Goal: Task Accomplishment & Management: Use online tool/utility

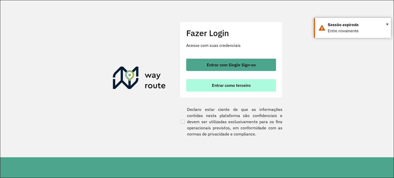
click at [261, 85] on button "Entrar como terceiro" at bounding box center [231, 85] width 90 height 12
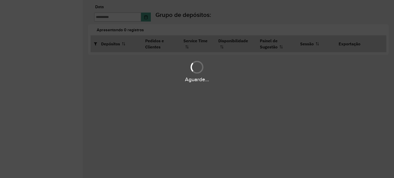
type input "**********"
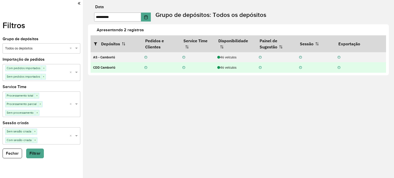
click at [229, 68] on div "46 veículos" at bounding box center [235, 67] width 36 height 5
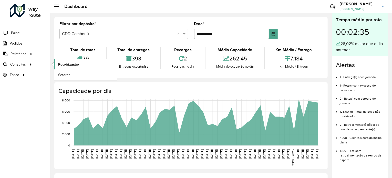
click at [75, 65] on span "Roteirização" at bounding box center [68, 64] width 21 height 5
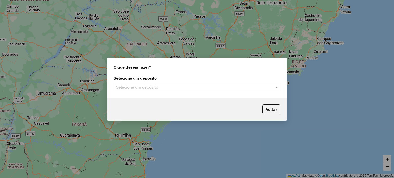
click at [182, 86] on input "text" at bounding box center [191, 87] width 151 height 6
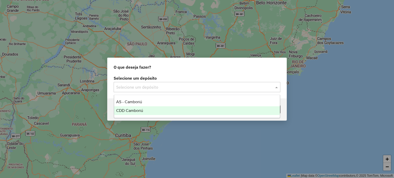
click at [163, 106] on div "CDD Camboriú" at bounding box center [197, 110] width 166 height 9
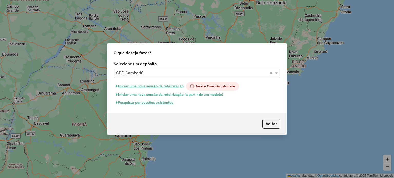
click at [162, 103] on button "Pesquisar por sessões existentes" at bounding box center [144, 103] width 62 height 8
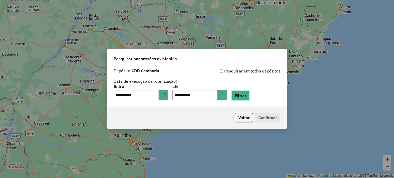
click at [248, 97] on button "Filtrar" at bounding box center [240, 96] width 18 height 10
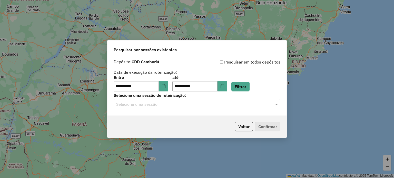
click at [159, 100] on div "Selecione uma sessão" at bounding box center [196, 104] width 167 height 10
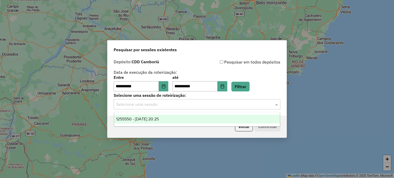
click at [149, 120] on span "1255550 - 29/08/2025 20:25" at bounding box center [137, 119] width 43 height 4
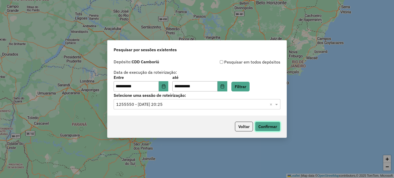
click at [268, 127] on button "Confirmar" at bounding box center [267, 127] width 25 height 10
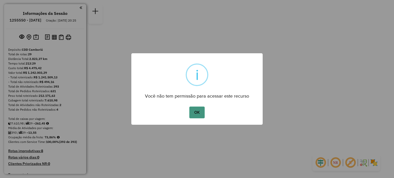
click at [191, 112] on div "OK No Cancel" at bounding box center [196, 112] width 131 height 14
click at [191, 112] on button "OK" at bounding box center [196, 113] width 15 height 12
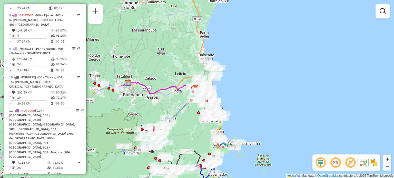
scroll to position [436, 0]
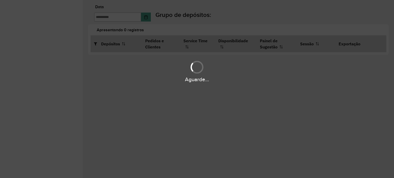
type input "**********"
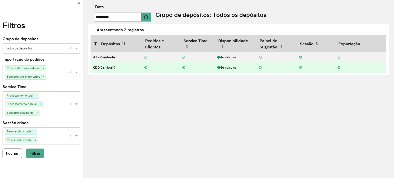
click at [231, 67] on div "46 veículos" at bounding box center [235, 67] width 36 height 5
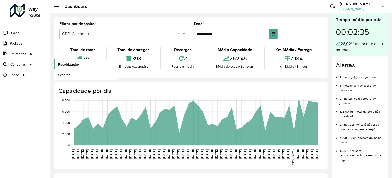
click at [66, 64] on span "Roteirização" at bounding box center [68, 64] width 21 height 5
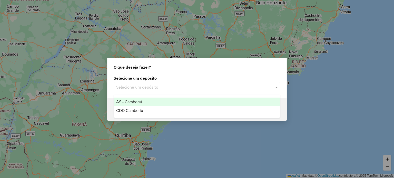
click at [170, 86] on input "text" at bounding box center [191, 87] width 151 height 6
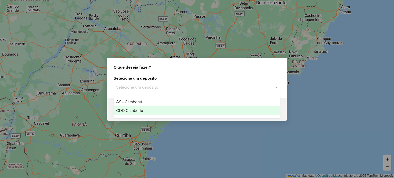
click at [149, 107] on div "CDD Camboriú" at bounding box center [197, 110] width 166 height 9
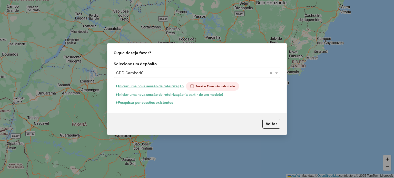
click at [151, 103] on button "Pesquisar por sessões existentes" at bounding box center [144, 103] width 62 height 8
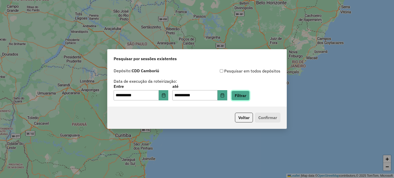
click at [244, 96] on button "Filtrar" at bounding box center [240, 96] width 18 height 10
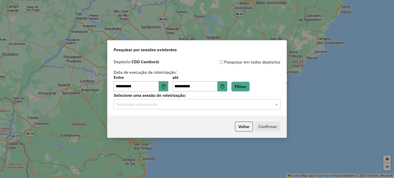
click at [200, 102] on input "text" at bounding box center [191, 104] width 151 height 6
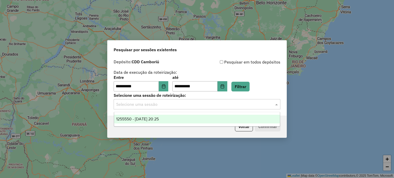
click at [170, 120] on div "1255550 - [DATE] 20:25" at bounding box center [197, 119] width 166 height 9
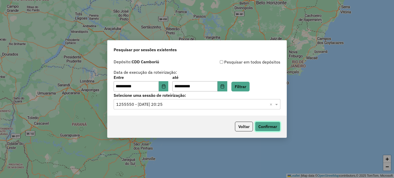
click at [262, 128] on button "Confirmar" at bounding box center [267, 127] width 25 height 10
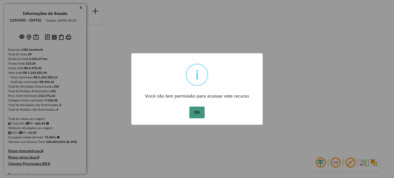
click at [197, 113] on button "OK" at bounding box center [196, 113] width 15 height 12
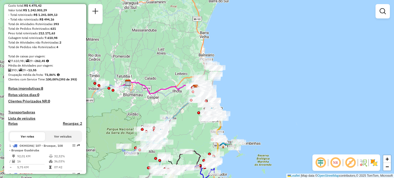
scroll to position [77, 0]
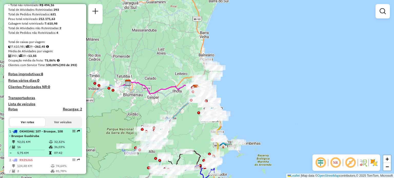
click at [28, 144] on td "92,01 KM" at bounding box center [33, 141] width 32 height 5
select select "**********"
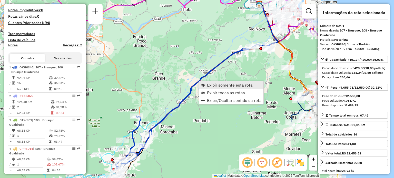
scroll to position [205, 0]
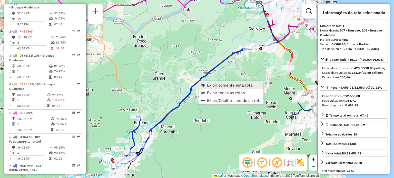
click at [204, 84] on span "Exibir somente esta rota" at bounding box center [203, 85] width 4 height 4
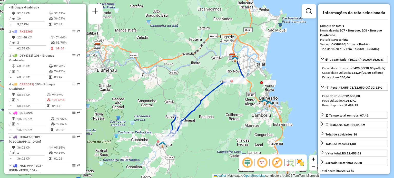
drag, startPoint x: 254, startPoint y: 97, endPoint x: 247, endPoint y: 104, distance: 10.0
click at [247, 104] on div "Janela de atendimento Grade de atendimento Capacidade Transportadoras Veículos …" at bounding box center [197, 89] width 394 height 178
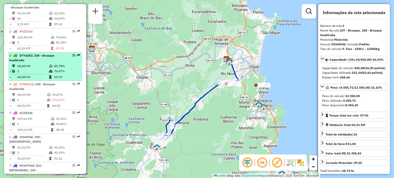
scroll to position [154, 0]
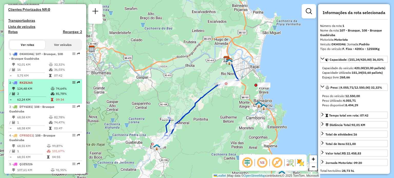
click at [31, 90] on td "124,48 KM" at bounding box center [34, 88] width 34 height 5
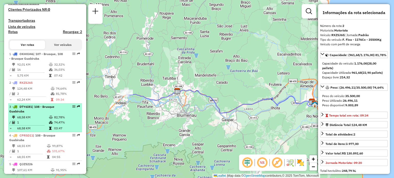
click at [37, 119] on td "68,58 KM" at bounding box center [33, 117] width 32 height 5
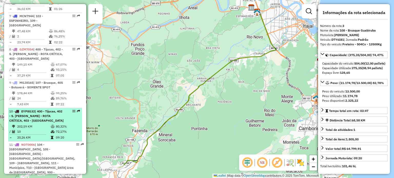
scroll to position [359, 0]
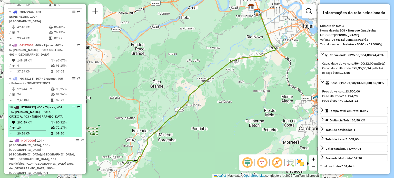
click at [44, 118] on div "10 - EYP8G32 | 400 - Tijucas, 402 - S. [PERSON_NAME] - ROTA CRÍTICA, 403 - [GEO…" at bounding box center [36, 112] width 54 height 14
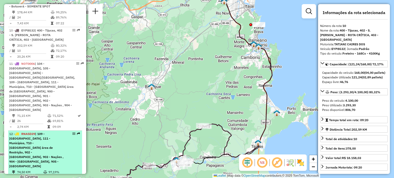
click at [42, 132] on span "| 109 - [GEOGRAPHIC_DATA], 111 - Municípios, 710 - [GEOGRAPHIC_DATA] área de Re…" at bounding box center [36, 150] width 54 height 36
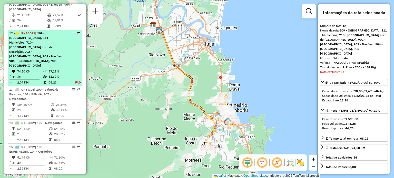
scroll to position [548, 0]
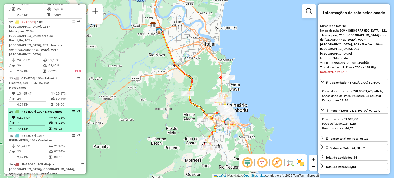
click at [40, 110] on span "| 102 - Navegantes" at bounding box center [48, 112] width 27 height 4
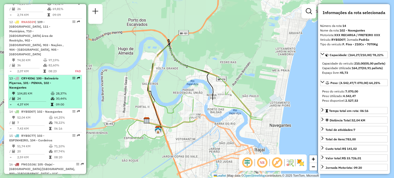
click at [37, 76] on span "| 100 - Balneário Piçarras, 101 - PENHA, 102 - Navegantes" at bounding box center [33, 82] width 49 height 13
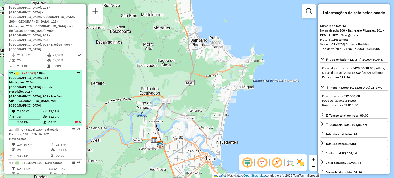
click at [39, 85] on li "12 - RNA5D39 | 109 - [GEOGRAPHIC_DATA], 111 - Municípios, 710 - [GEOGRAPHIC_DAT…" at bounding box center [45, 98] width 74 height 56
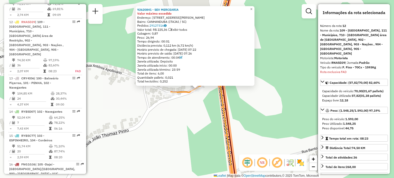
click at [186, 135] on div "92620841 - SEV MERCEARIA Valor máximo excedido Endereço: [STREET_ADDRESS][PERSO…" at bounding box center [197, 89] width 394 height 178
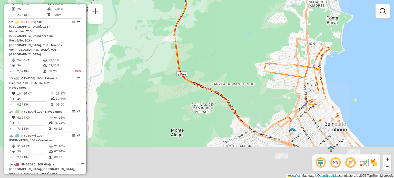
drag, startPoint x: 244, startPoint y: 129, endPoint x: 205, endPoint y: 39, distance: 98.0
click at [205, 39] on div "Janela de atendimento Grade de atendimento Capacidade Transportadoras Veículos …" at bounding box center [197, 89] width 394 height 178
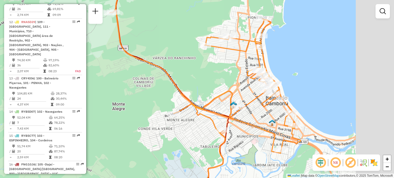
drag, startPoint x: 245, startPoint y: 89, endPoint x: 180, endPoint y: 78, distance: 66.0
click at [180, 78] on div "Janela de atendimento Grade de atendimento Capacidade Transportadoras Veículos …" at bounding box center [197, 89] width 394 height 178
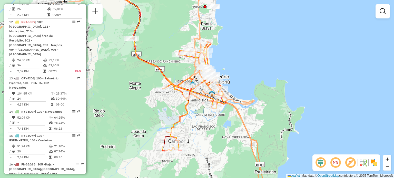
drag, startPoint x: 189, startPoint y: 74, endPoint x: 182, endPoint y: 68, distance: 8.7
click at [182, 68] on div "Janela de atendimento Grade de atendimento Capacidade Transportadoras Veículos …" at bounding box center [197, 89] width 394 height 178
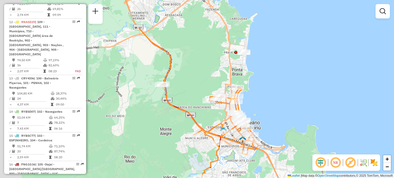
drag, startPoint x: 147, startPoint y: 119, endPoint x: 151, endPoint y: 130, distance: 11.5
click at [151, 130] on div "Janela de atendimento Grade de atendimento Capacidade Transportadoras Veículos …" at bounding box center [197, 89] width 394 height 178
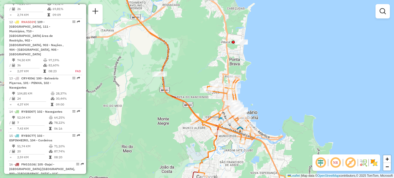
drag, startPoint x: 142, startPoint y: 121, endPoint x: 139, endPoint y: 109, distance: 12.5
click at [139, 109] on div "Janela de atendimento Grade de atendimento Capacidade Transportadoras Veículos …" at bounding box center [197, 89] width 394 height 178
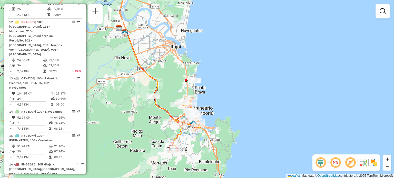
click at [146, 113] on div "Janela de atendimento Grade de atendimento Capacidade Transportadoras Veículos …" at bounding box center [197, 89] width 394 height 178
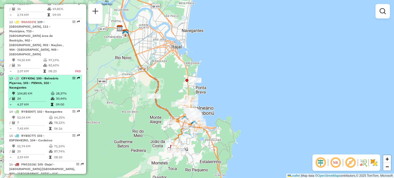
click at [28, 76] on span "CRY4I06" at bounding box center [27, 78] width 13 height 4
select select "**********"
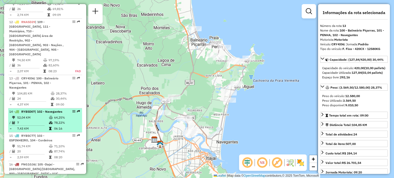
click at [24, 109] on div "14 - RYB5D07 | 102 - Navegantes" at bounding box center [36, 111] width 54 height 5
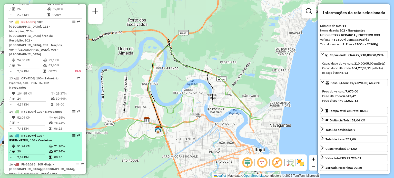
click at [36, 144] on td "51,74 KM" at bounding box center [33, 146] width 32 height 5
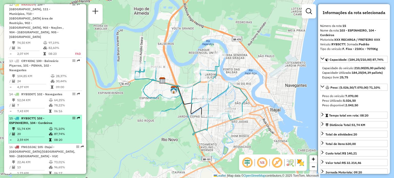
scroll to position [574, 0]
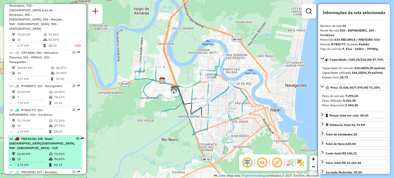
click at [39, 137] on span "| 105 -Itajaí - [GEOGRAPHIC_DATA]/[GEOGRAPHIC_DATA], 900 - [GEOGRAPHIC_DATA] - …" at bounding box center [42, 143] width 66 height 13
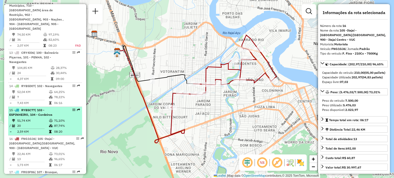
scroll to position [599, 0]
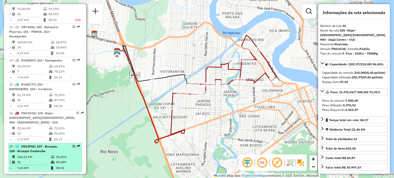
click at [40, 144] on span "| 107 - Brusque, 108 - Brusque Guabiruba" at bounding box center [33, 148] width 49 height 8
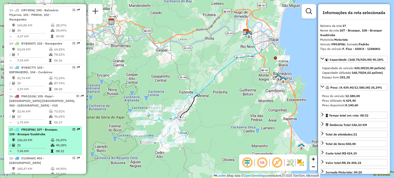
scroll to position [625, 0]
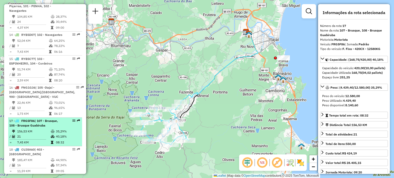
click at [34, 119] on span "| 107 - Brusque, 108 - Brusque Guabiruba" at bounding box center [33, 123] width 49 height 8
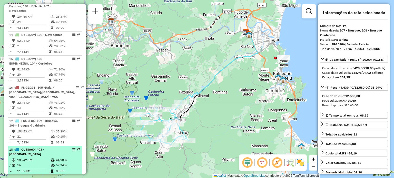
click at [38, 147] on div "18 - CUJ8A60 | 403 - [GEOGRAPHIC_DATA]" at bounding box center [36, 151] width 54 height 9
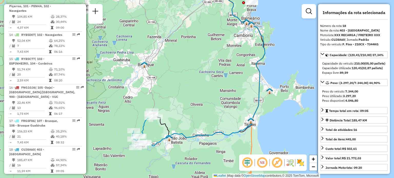
drag, startPoint x: 190, startPoint y: 107, endPoint x: 190, endPoint y: 96, distance: 10.5
click at [190, 96] on div "Janela de atendimento Grade de atendimento Capacidade Transportadoras Veículos …" at bounding box center [197, 89] width 394 height 178
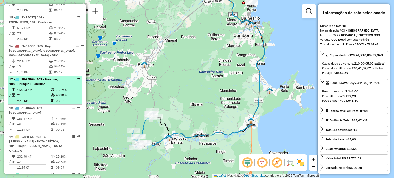
scroll to position [676, 0]
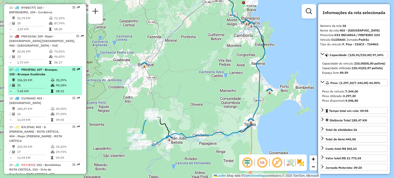
click at [33, 125] on span "EJL1F66" at bounding box center [27, 127] width 12 height 4
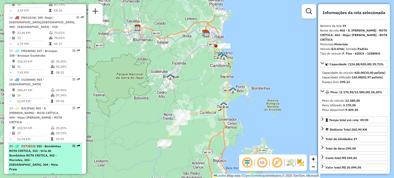
scroll to position [702, 0]
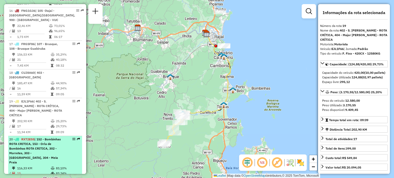
click at [28, 137] on span "| 152 - Bombinhas ROTA CRITICA, 153 - Orla de Bombinhas ROTA CRITICA, 302 - Mor…" at bounding box center [34, 150] width 51 height 27
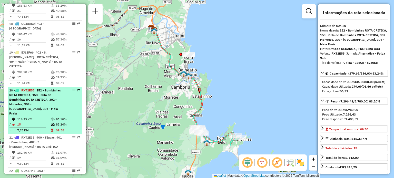
scroll to position [753, 0]
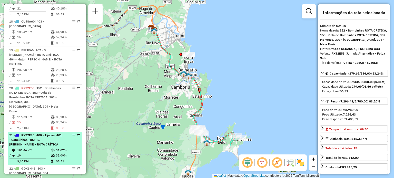
click at [38, 133] on span "| 400 - Tijucas, 401 - Canelinhas, 402 - S. [PERSON_NAME] - ROTA CRÍTICA" at bounding box center [35, 139] width 53 height 13
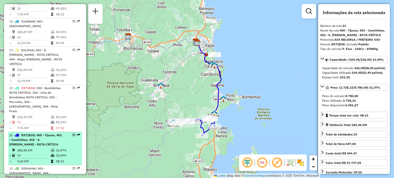
click at [39, 133] on span "| 400 - Tijucas, 401 - Canelinhas, 402 - S. [PERSON_NAME] - ROTA CRÍTICA" at bounding box center [35, 139] width 53 height 13
drag, startPoint x: 35, startPoint y: 131, endPoint x: 35, endPoint y: 137, distance: 5.9
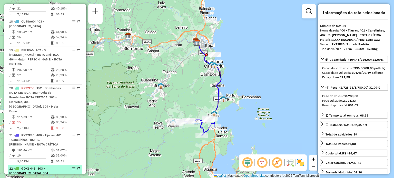
click at [35, 159] on td "9,60 KM" at bounding box center [34, 161] width 34 height 5
click at [35, 167] on span "GDX6H46" at bounding box center [28, 169] width 14 height 4
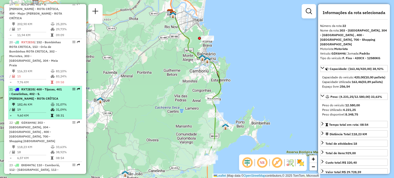
scroll to position [804, 0]
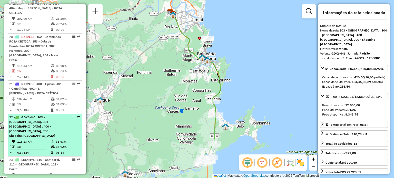
click at [44, 150] on td "6,57 KM" at bounding box center [34, 152] width 34 height 5
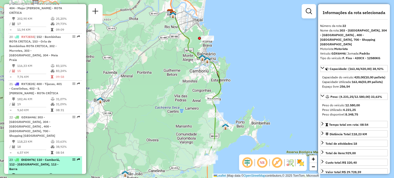
click at [44, 157] on li "23 - EKE4H76 | 110 - [GEOGRAPHIC_DATA], 112 - [GEOGRAPHIC_DATA], 113 - Barra 74…" at bounding box center [45, 173] width 74 height 33
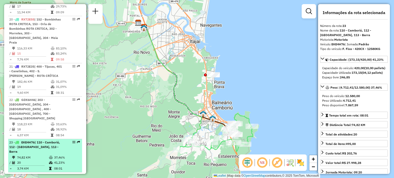
scroll to position [830, 0]
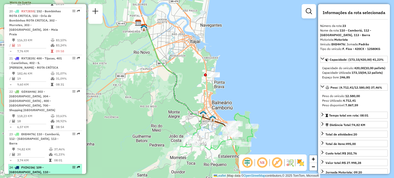
click at [42, 166] on span "| 109 - [GEOGRAPHIC_DATA], 110 - [GEOGRAPHIC_DATA], 111 - Municípios" at bounding box center [29, 175] width 41 height 18
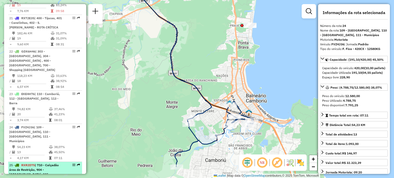
scroll to position [881, 0]
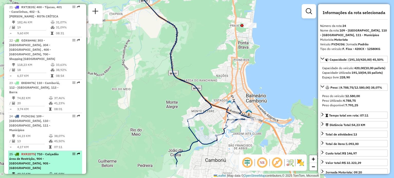
click at [40, 171] on td "49,10 KM" at bounding box center [33, 173] width 32 height 5
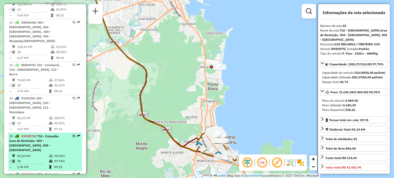
scroll to position [907, 0]
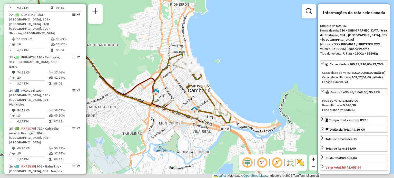
drag, startPoint x: 250, startPoint y: 120, endPoint x: 222, endPoint y: 71, distance: 56.6
click at [222, 71] on div "Janela de atendimento Grade de atendimento Capacidade Transportadoras Veículos …" at bounding box center [197, 89] width 394 height 178
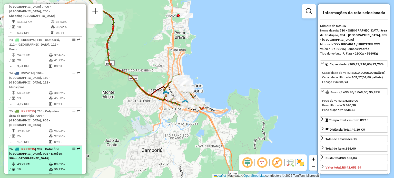
scroll to position [932, 0]
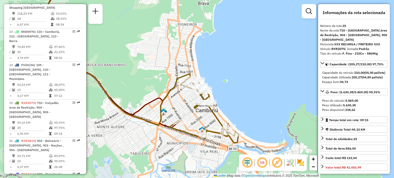
drag, startPoint x: 232, startPoint y: 81, endPoint x: 262, endPoint y: 93, distance: 32.7
click at [262, 93] on div "Janela de atendimento Grade de atendimento Capacidade Transportadoras Veículos …" at bounding box center [197, 89] width 394 height 178
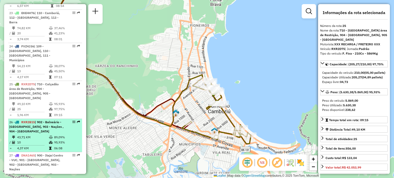
scroll to position [958, 0]
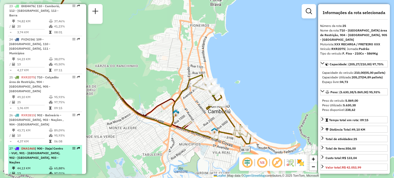
click at [36, 146] on div "27 - DNA1465 | 900 - Itajaí Centro - VUC, 901 - [STREET_ADDRESS], 903 - Nações" at bounding box center [36, 155] width 54 height 18
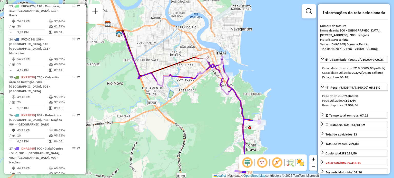
drag, startPoint x: 207, startPoint y: 116, endPoint x: 200, endPoint y: 129, distance: 14.2
click at [200, 129] on div "Janela de atendimento Grade de atendimento Capacidade Transportadoras Veículos …" at bounding box center [197, 89] width 394 height 178
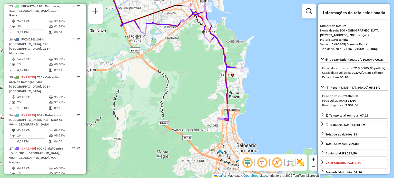
drag, startPoint x: 211, startPoint y: 134, endPoint x: 193, endPoint y: 81, distance: 55.9
click at [193, 81] on div "Janela de atendimento Grade de atendimento Capacidade Transportadoras Veículos …" at bounding box center [197, 89] width 394 height 178
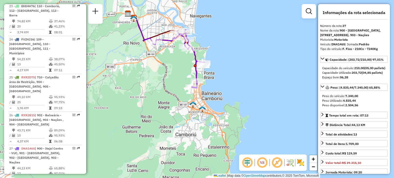
drag, startPoint x: 149, startPoint y: 55, endPoint x: 209, endPoint y: 87, distance: 68.1
click at [207, 87] on div "Janela de atendimento Grade de atendimento Capacidade Transportadoras Veículos …" at bounding box center [197, 89] width 394 height 178
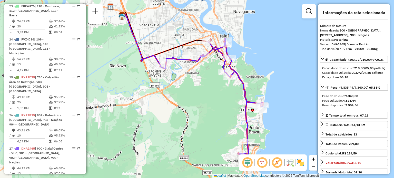
drag, startPoint x: 205, startPoint y: 82, endPoint x: 200, endPoint y: 95, distance: 14.2
click at [200, 95] on div "Janela de atendimento Grade de atendimento Capacidade Transportadoras Veículos …" at bounding box center [197, 89] width 394 height 178
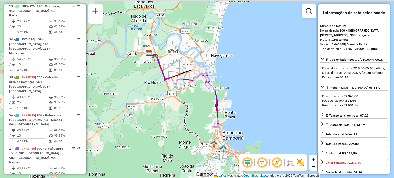
drag, startPoint x: 199, startPoint y: 93, endPoint x: 193, endPoint y: 98, distance: 8.0
click at [193, 98] on div "Janela de atendimento Grade de atendimento Capacidade Transportadoras Veículos …" at bounding box center [197, 89] width 394 height 178
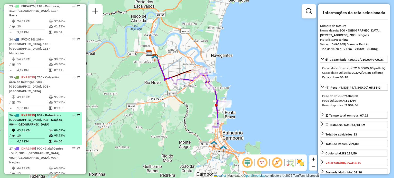
click at [44, 113] on div "26 - RXR2B15 | 902 - [GEOGRAPHIC_DATA], 903 - Nações , 904 - [GEOGRAPHIC_DATA]" at bounding box center [36, 120] width 54 height 14
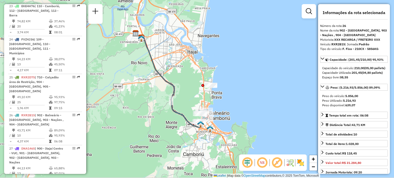
drag, startPoint x: 205, startPoint y: 86, endPoint x: 183, endPoint y: 79, distance: 23.2
click at [183, 79] on div "Janela de atendimento Grade de atendimento Capacidade Transportadoras Veículos …" at bounding box center [197, 89] width 394 height 178
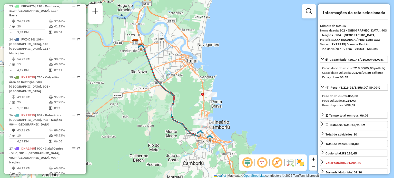
drag, startPoint x: 183, startPoint y: 67, endPoint x: 183, endPoint y: 76, distance: 9.0
click at [183, 76] on div "Janela de atendimento Grade de atendimento Capacidade Transportadoras Veículos …" at bounding box center [197, 89] width 394 height 178
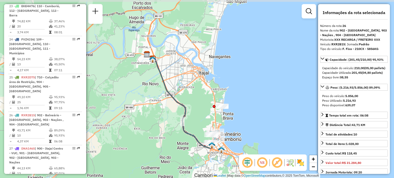
drag, startPoint x: 178, startPoint y: 71, endPoint x: 189, endPoint y: 98, distance: 29.0
click at [189, 98] on div "Janela de atendimento Grade de atendimento Capacidade Transportadoras Veículos …" at bounding box center [197, 89] width 394 height 178
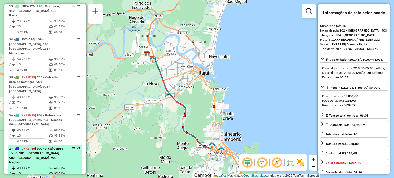
click at [35, 147] on span "| 900 - Itajaí Centro - VUC, 901 - [GEOGRAPHIC_DATA], 902 - [GEOGRAPHIC_DATA], …" at bounding box center [36, 156] width 54 height 18
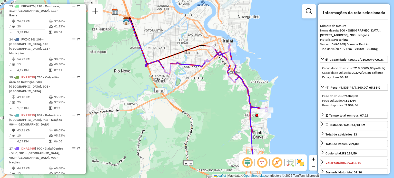
drag, startPoint x: 215, startPoint y: 107, endPoint x: 200, endPoint y: 103, distance: 15.5
click at [200, 103] on div "Janela de atendimento Grade de atendimento Capacidade Transportadoras Veículos …" at bounding box center [197, 89] width 394 height 178
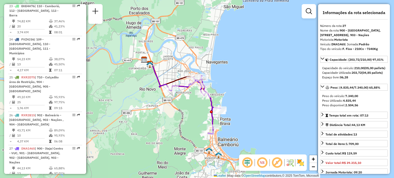
drag, startPoint x: 201, startPoint y: 115, endPoint x: 194, endPoint y: 121, distance: 9.6
click at [194, 121] on div "Janela de atendimento Grade de atendimento Capacidade Transportadoras Veículos …" at bounding box center [197, 89] width 394 height 178
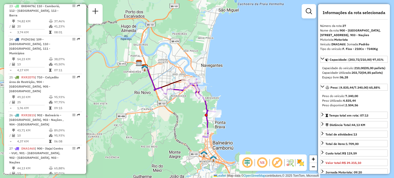
drag, startPoint x: 195, startPoint y: 118, endPoint x: 185, endPoint y: 113, distance: 11.6
click at [185, 113] on div "Janela de atendimento Grade de atendimento Capacidade Transportadoras Veículos …" at bounding box center [197, 89] width 394 height 178
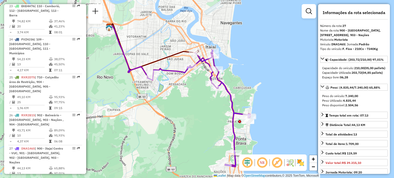
drag, startPoint x: 192, startPoint y: 124, endPoint x: 202, endPoint y: 133, distance: 14.0
click at [202, 133] on div "Janela de atendimento Grade de atendimento Capacidade Transportadoras Veículos …" at bounding box center [197, 89] width 394 height 178
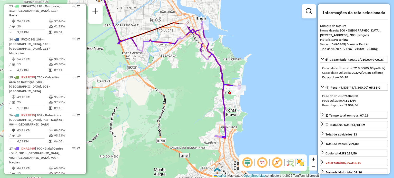
drag, startPoint x: 197, startPoint y: 123, endPoint x: 195, endPoint y: 119, distance: 4.5
click at [195, 119] on div "Janela de atendimento Grade de atendimento Capacidade Transportadoras Veículos …" at bounding box center [197, 89] width 394 height 178
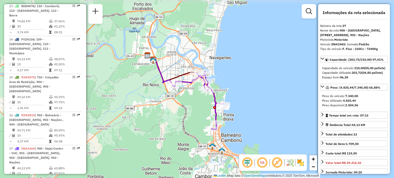
drag, startPoint x: 196, startPoint y: 108, endPoint x: 199, endPoint y: 111, distance: 3.8
click at [199, 111] on div "Janela de atendimento Grade de atendimento Capacidade Transportadoras Veículos …" at bounding box center [197, 89] width 394 height 178
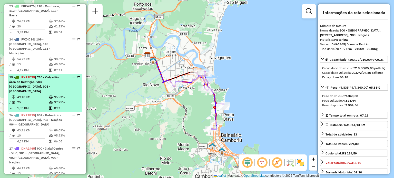
click at [40, 106] on td "1,96 KM" at bounding box center [33, 108] width 32 height 5
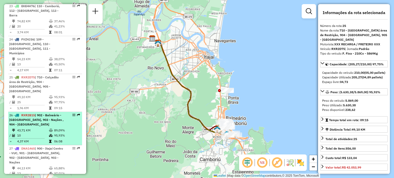
click at [29, 113] on span "| 902 - Balneário - [GEOGRAPHIC_DATA], 903 - Nações , 904 - [GEOGRAPHIC_DATA]" at bounding box center [36, 119] width 54 height 13
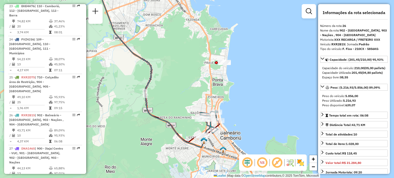
drag, startPoint x: 208, startPoint y: 95, endPoint x: 164, endPoint y: 67, distance: 52.0
click at [164, 67] on div "Janela de atendimento Grade de atendimento Capacidade Transportadoras Veículos …" at bounding box center [197, 89] width 394 height 178
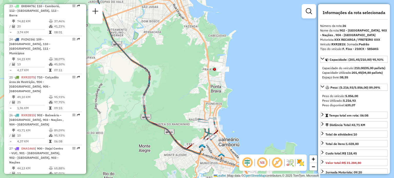
drag, startPoint x: 168, startPoint y: 73, endPoint x: 167, endPoint y: 79, distance: 5.7
click at [167, 79] on div "Janela de atendimento Grade de atendimento Capacidade Transportadoras Veículos …" at bounding box center [197, 89] width 394 height 178
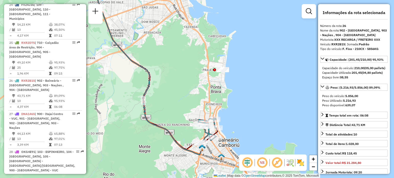
scroll to position [1086, 0]
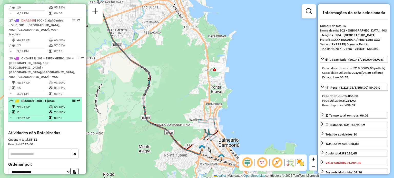
click at [33, 109] on td "2" at bounding box center [33, 111] width 32 height 5
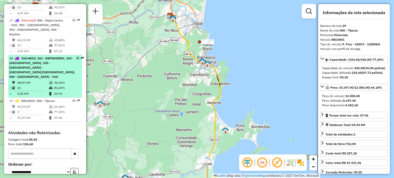
click at [39, 56] on span "| 103 - ESPINHEIRO, 104 - [GEOGRAPHIC_DATA], 105 -[GEOGRAPHIC_DATA] - [GEOGRAPH…" at bounding box center [42, 67] width 66 height 22
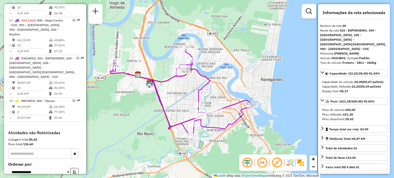
drag, startPoint x: 198, startPoint y: 92, endPoint x: 199, endPoint y: 103, distance: 11.3
click at [199, 103] on icon at bounding box center [181, 92] width 142 height 87
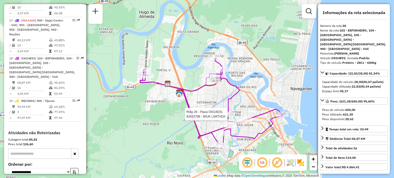
drag, startPoint x: 243, startPoint y: 84, endPoint x: 256, endPoint y: 87, distance: 14.0
click at [256, 87] on div "Rota 28 - Placa OKG4E91 92623798 - MIUK LIMITADA Janela de atendimento Grade de…" at bounding box center [197, 89] width 394 height 178
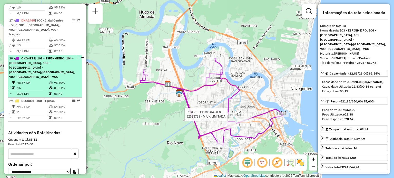
click at [44, 56] on span "| 103 - ESPINHEIRO, 104 - [GEOGRAPHIC_DATA], 105 -[GEOGRAPHIC_DATA] - [GEOGRAPH…" at bounding box center [42, 67] width 66 height 22
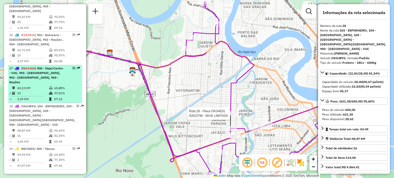
scroll to position [1035, 0]
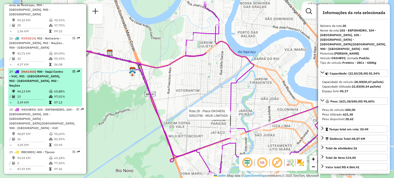
click at [27, 69] on div "27 - DNA1465 | 900 - Itajaí Centro - VUC, 901 - [STREET_ADDRESS], 903 - Nações" at bounding box center [36, 78] width 54 height 18
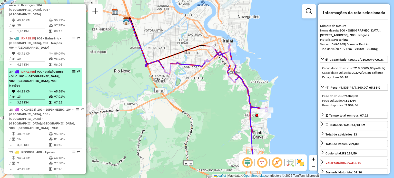
scroll to position [1009, 0]
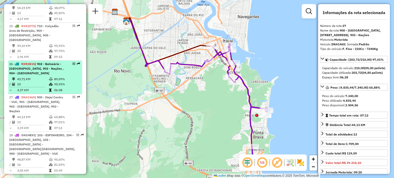
click at [35, 62] on div "26 - RXR2B15 | 902 - [GEOGRAPHIC_DATA], 903 - Nações , 904 - [GEOGRAPHIC_DATA]" at bounding box center [36, 69] width 54 height 14
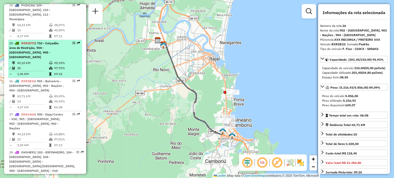
scroll to position [984, 0]
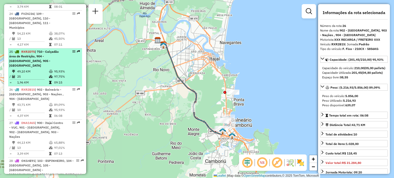
click at [39, 69] on td "49,10 KM" at bounding box center [33, 71] width 32 height 5
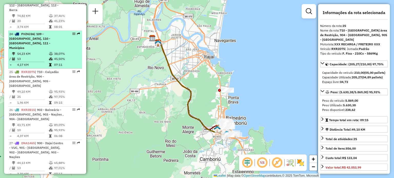
scroll to position [932, 0]
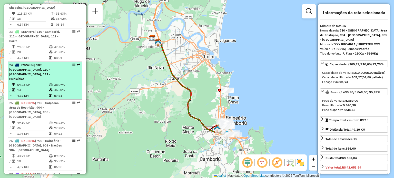
click at [42, 62] on li "24 - FVZ4J36 | 109 - [GEOGRAPHIC_DATA], 110 - [GEOGRAPHIC_DATA], 111 - Municípi…" at bounding box center [45, 81] width 74 height 38
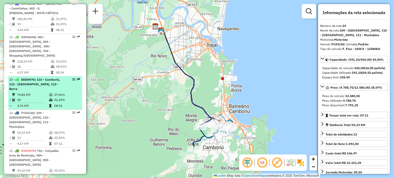
scroll to position [881, 0]
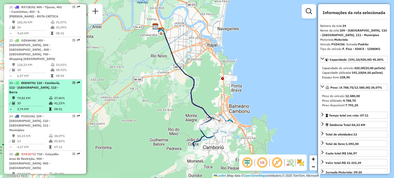
click at [38, 81] on span "| 110 - Camboriú, 112 - [GEOGRAPHIC_DATA], 113 - Barra" at bounding box center [34, 87] width 51 height 13
